Goal: Task Accomplishment & Management: Manage account settings

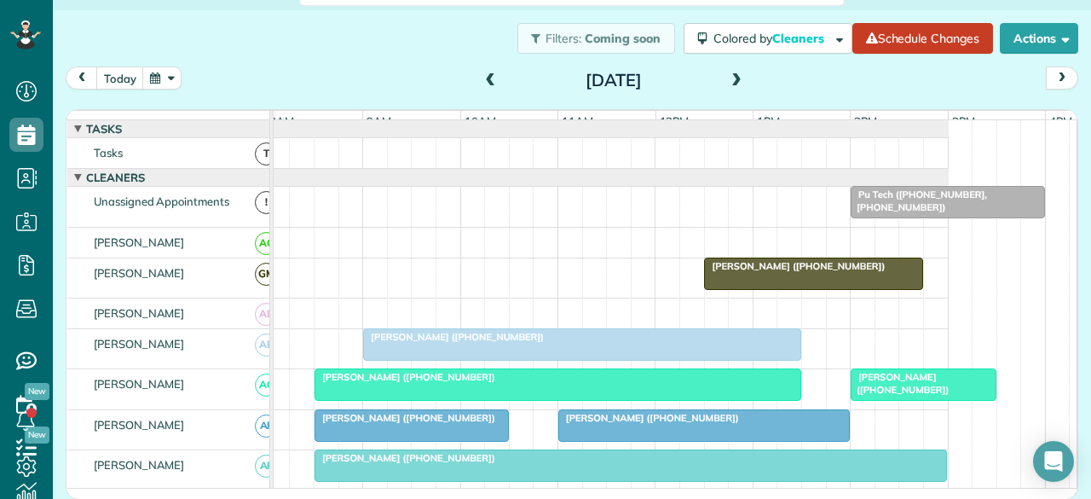
click at [862, 289] on div at bounding box center [813, 273] width 217 height 31
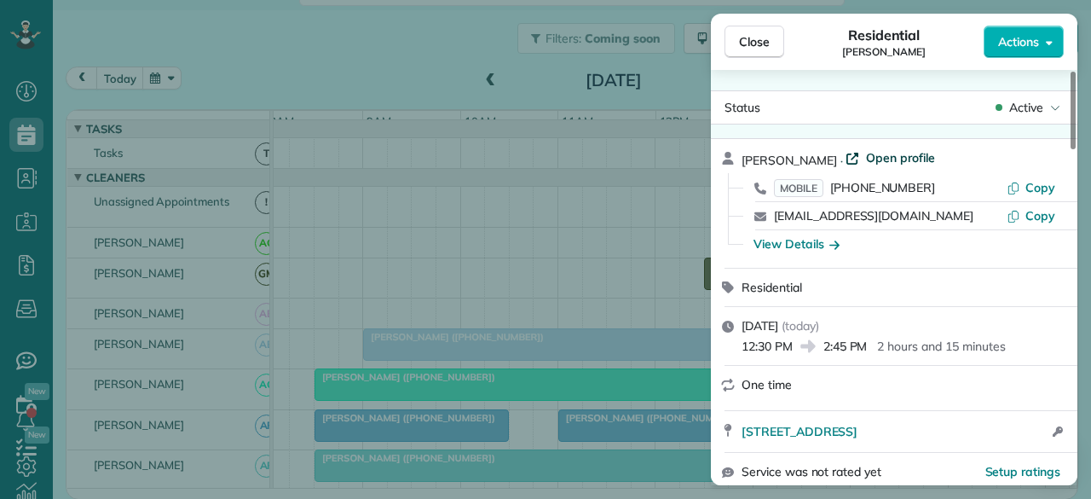
click at [868, 158] on span "Open profile" at bounding box center [900, 157] width 69 height 17
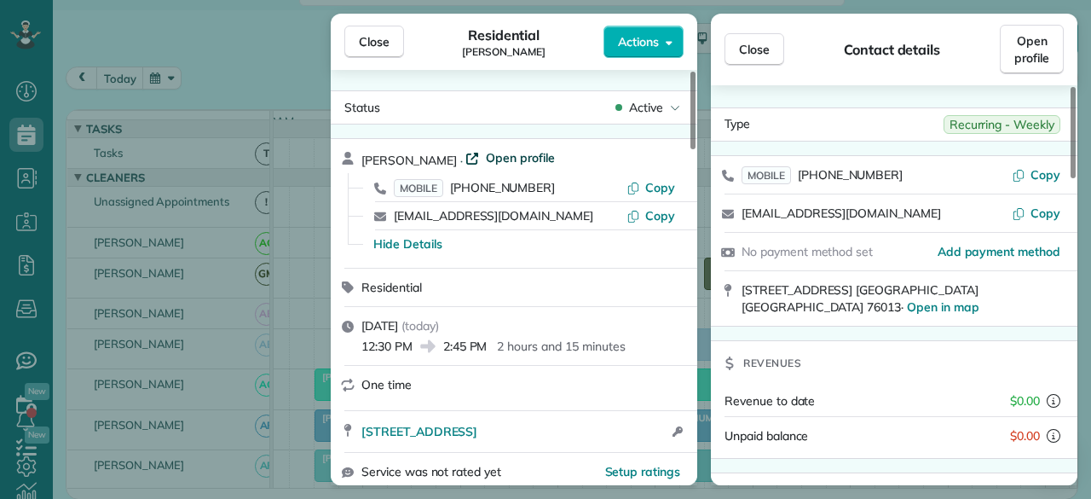
click at [486, 159] on span "Open profile" at bounding box center [520, 157] width 69 height 17
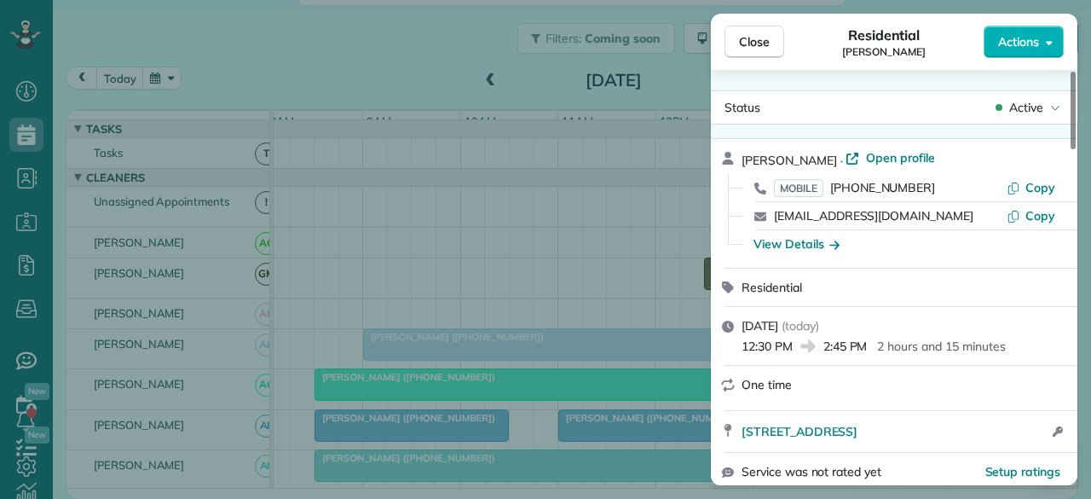
drag, startPoint x: 749, startPoint y: 47, endPoint x: 611, endPoint y: 144, distance: 168.2
click at [749, 46] on span "Close" at bounding box center [754, 41] width 31 height 17
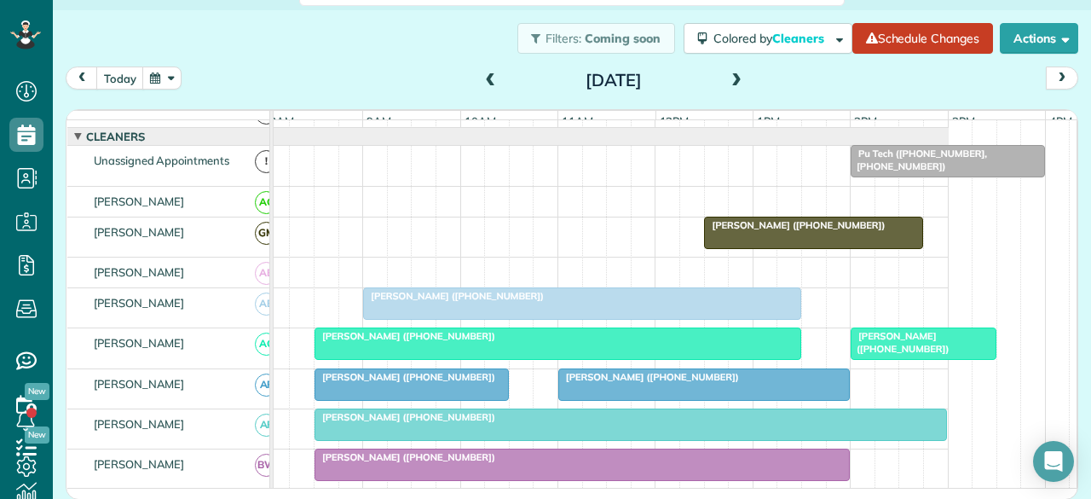
scroll to position [85, 0]
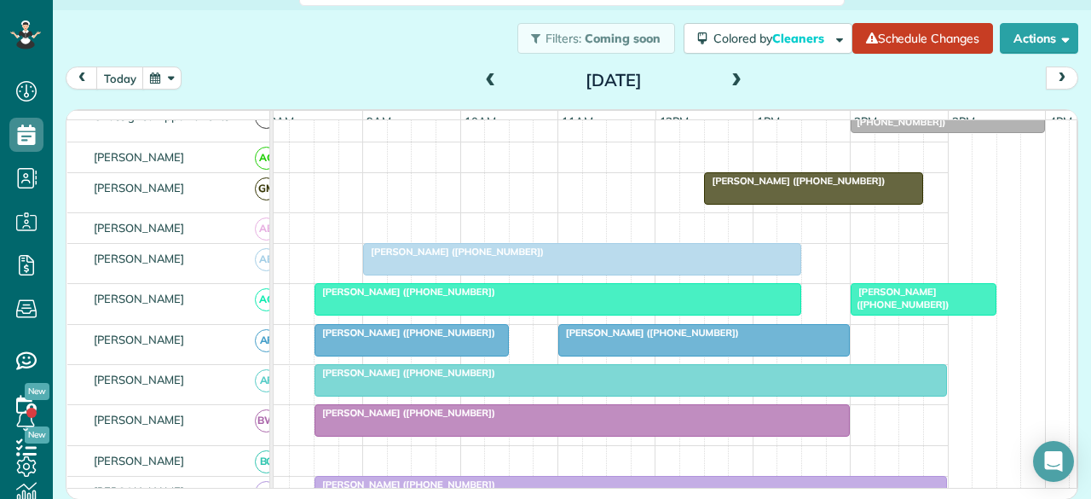
click at [727, 84] on span at bounding box center [736, 80] width 19 height 15
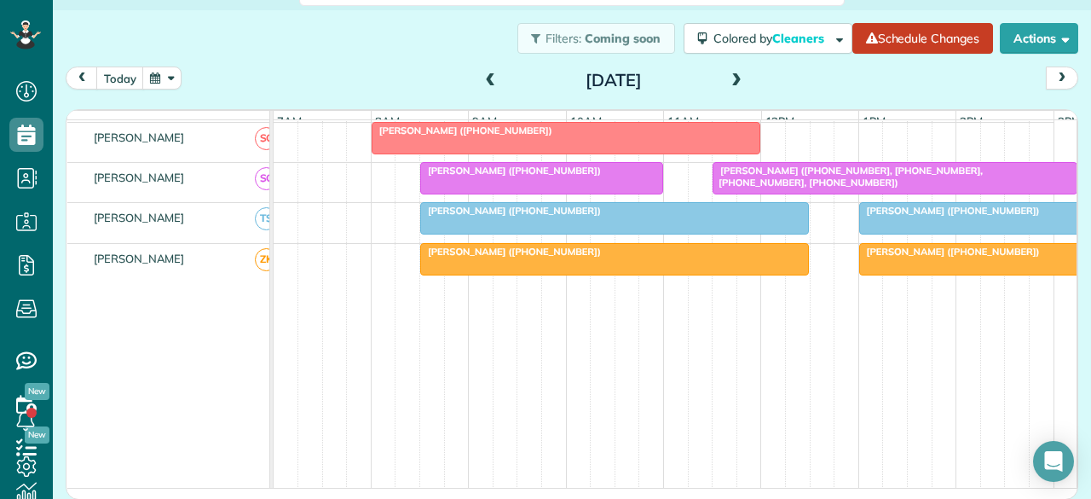
scroll to position [1098, 61]
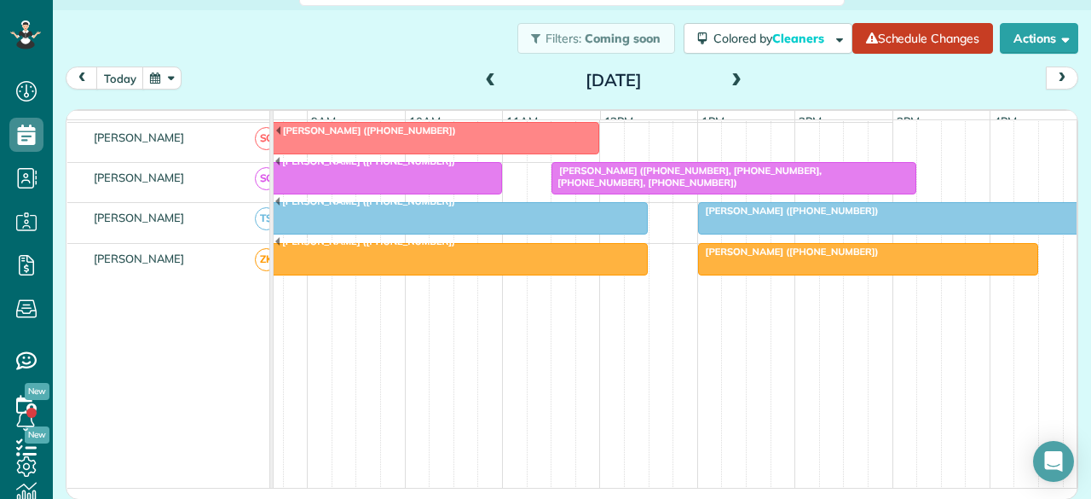
click at [721, 255] on span "Larry McBeath (+18179252421)" at bounding box center [788, 252] width 182 height 12
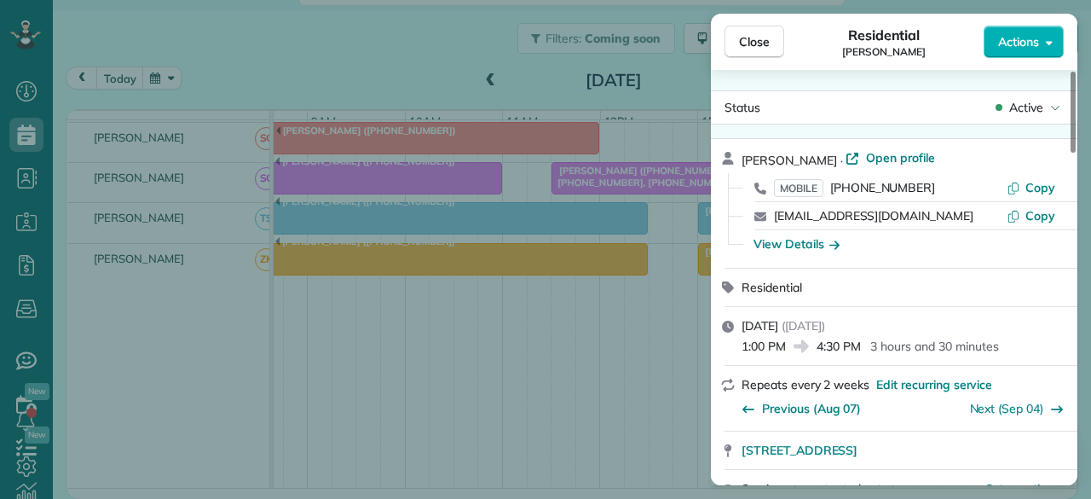
click at [1054, 109] on icon at bounding box center [1055, 107] width 10 height 17
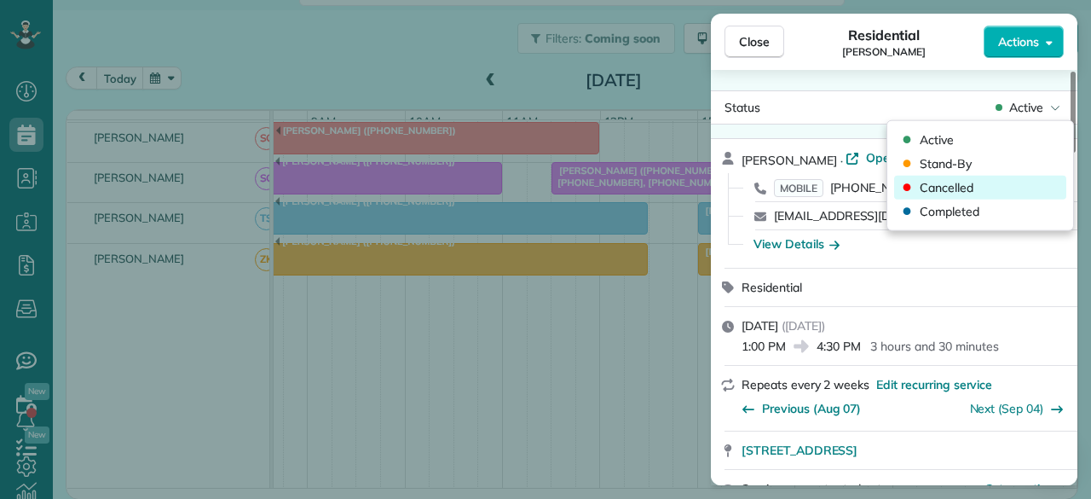
click at [989, 188] on div "Cancelled" at bounding box center [980, 188] width 172 height 24
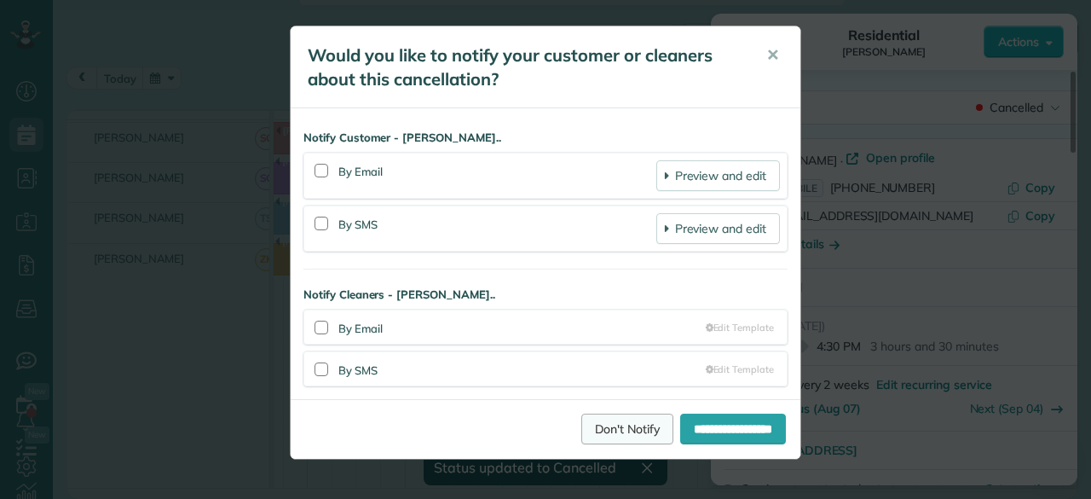
click at [611, 423] on link "Don't Notify" at bounding box center [627, 429] width 92 height 31
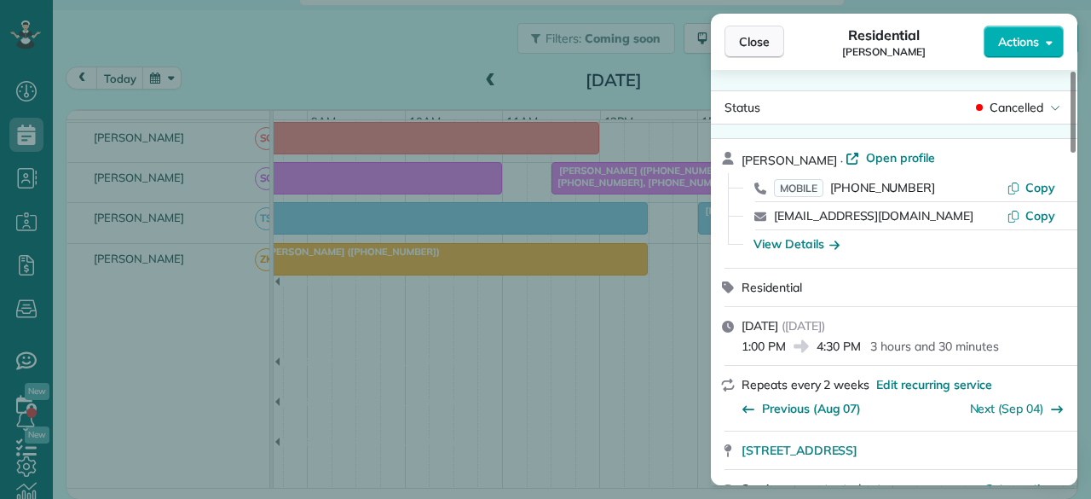
click at [764, 39] on span "Close" at bounding box center [754, 41] width 31 height 17
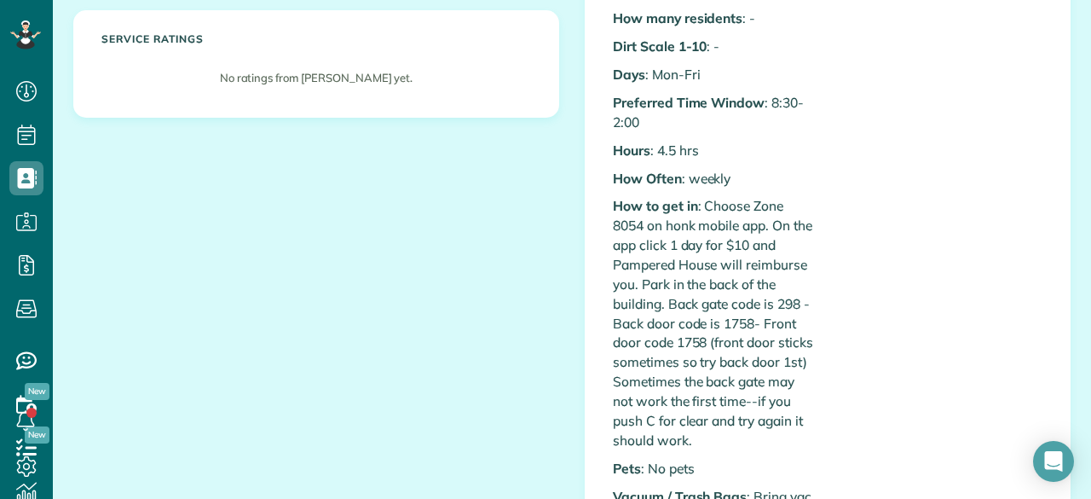
scroll to position [426, 0]
